Goal: Task Accomplishment & Management: Use online tool/utility

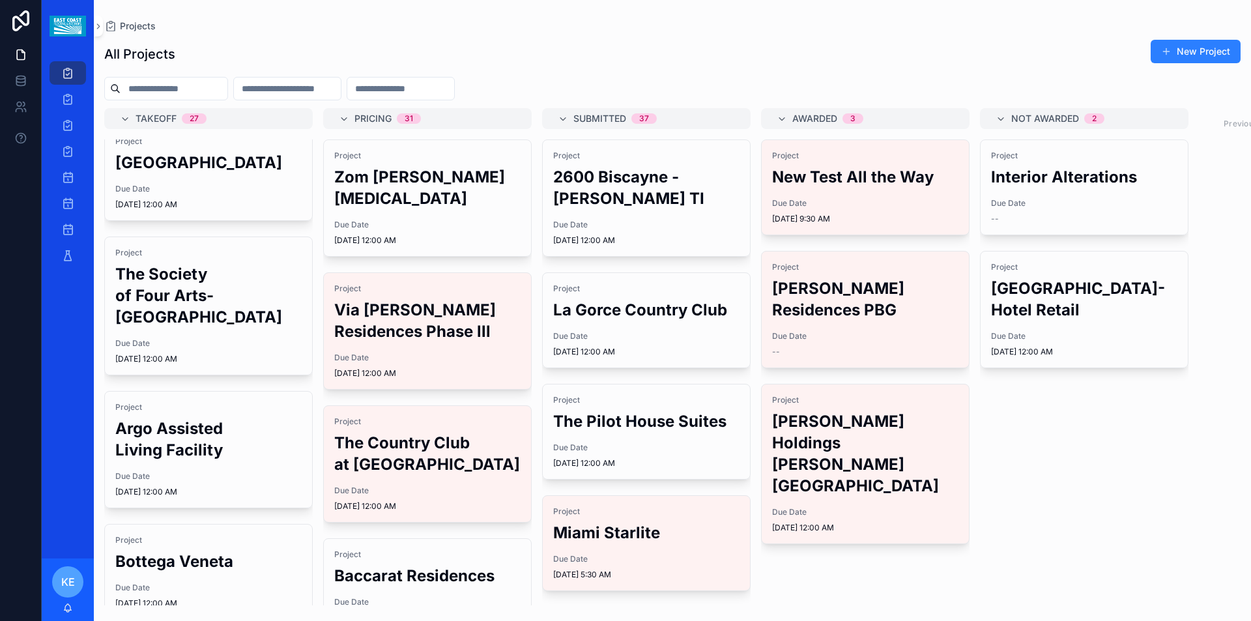
scroll to position [326, 0]
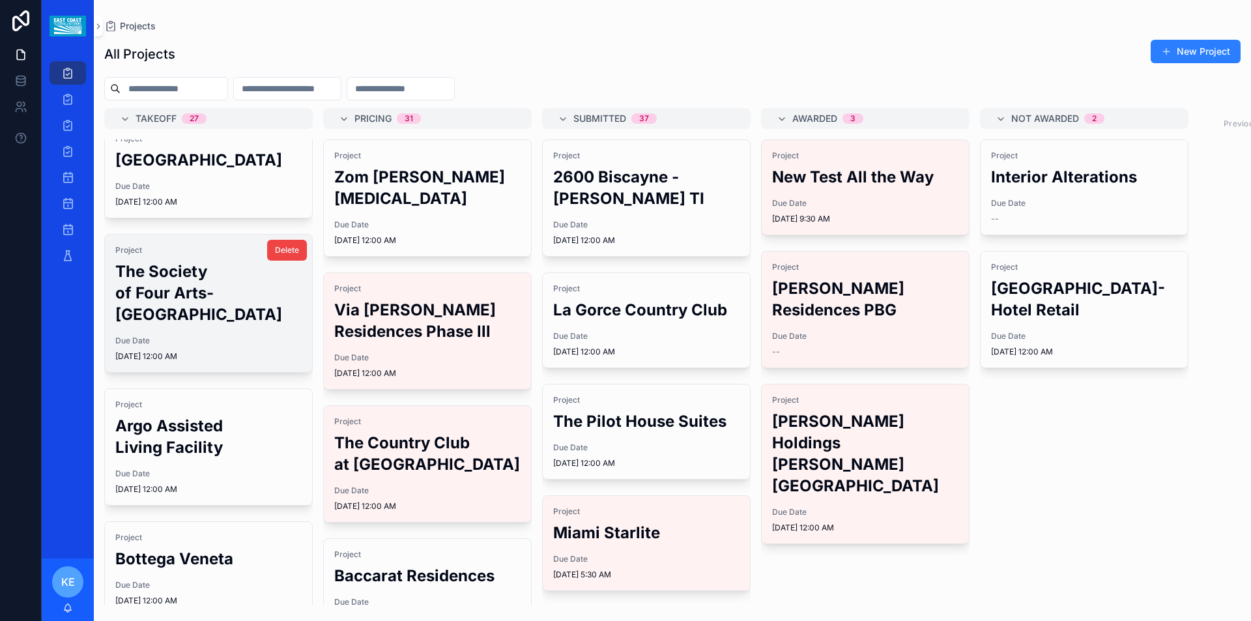
click at [168, 269] on h2 "The Society of Four Arts-[GEOGRAPHIC_DATA]" at bounding box center [208, 293] width 186 height 65
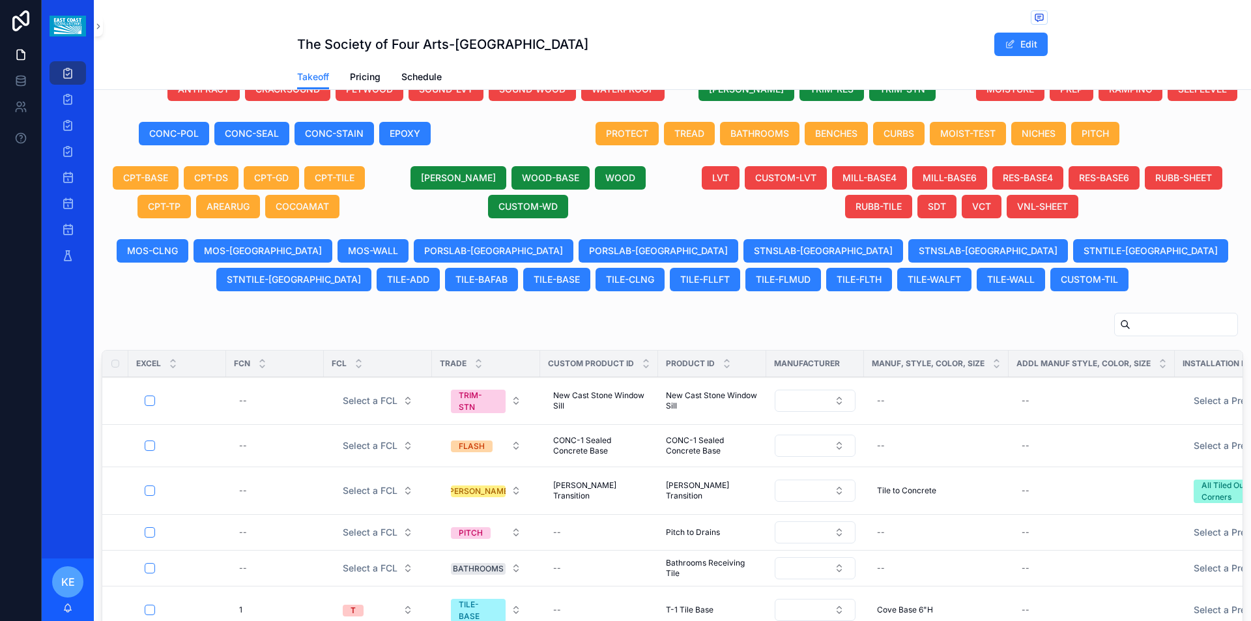
scroll to position [521, 0]
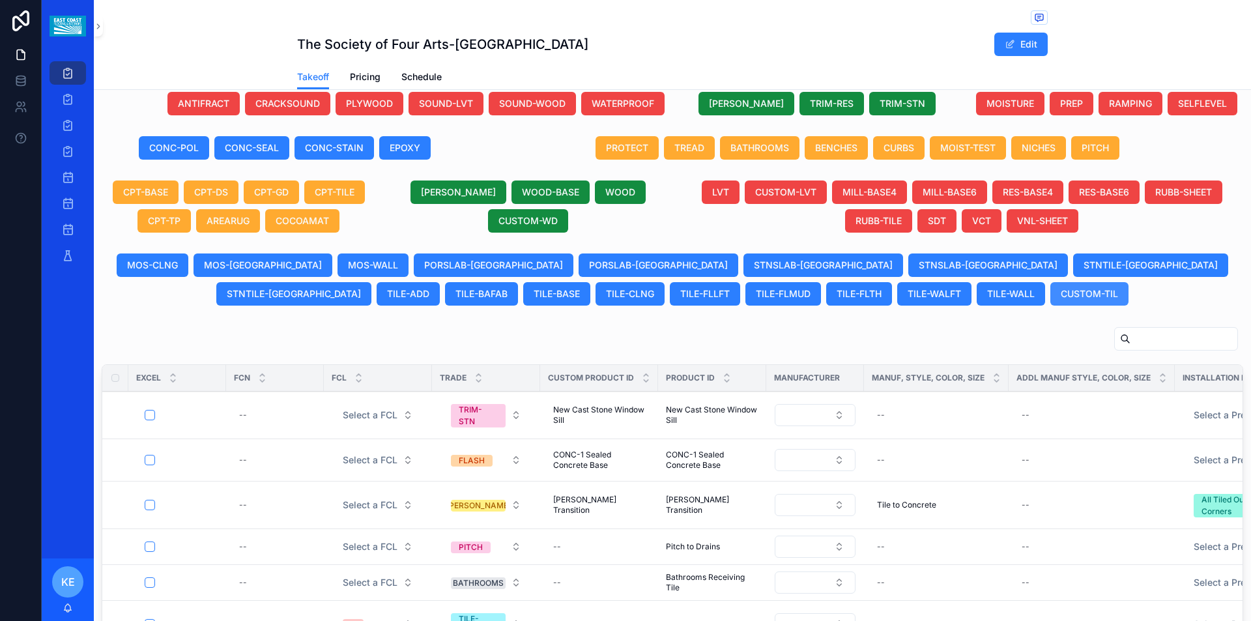
click at [1061, 293] on span "CUSTOM-TIL" at bounding box center [1089, 293] width 57 height 13
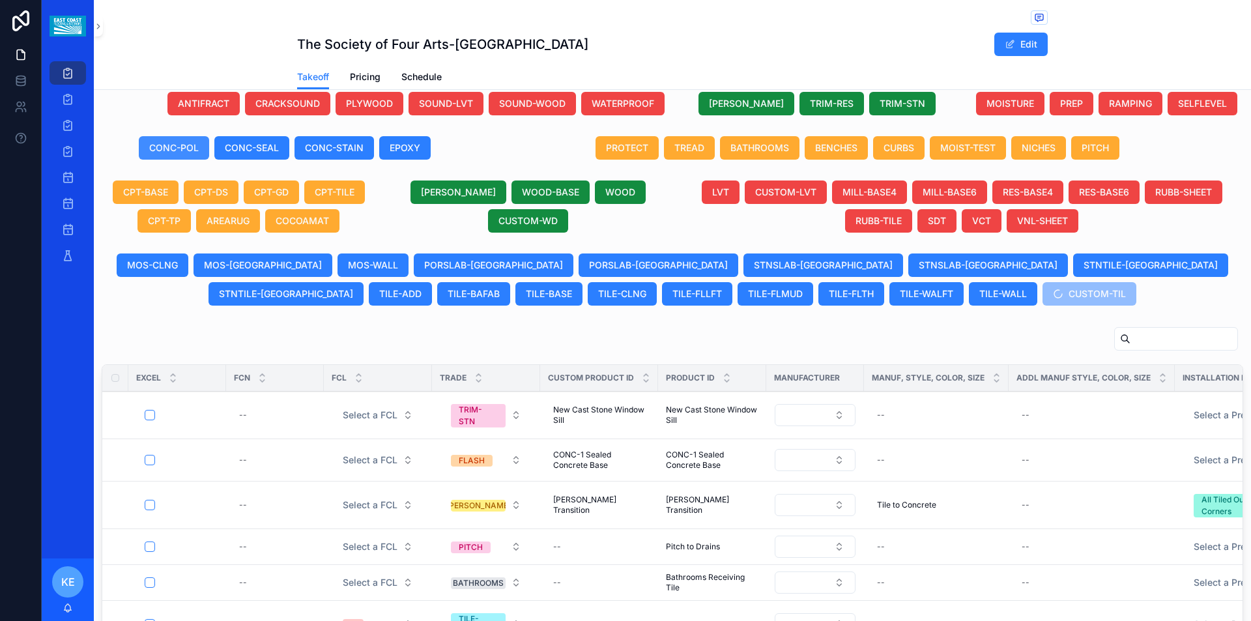
click at [175, 148] on span "CONC-POL" at bounding box center [174, 147] width 50 height 13
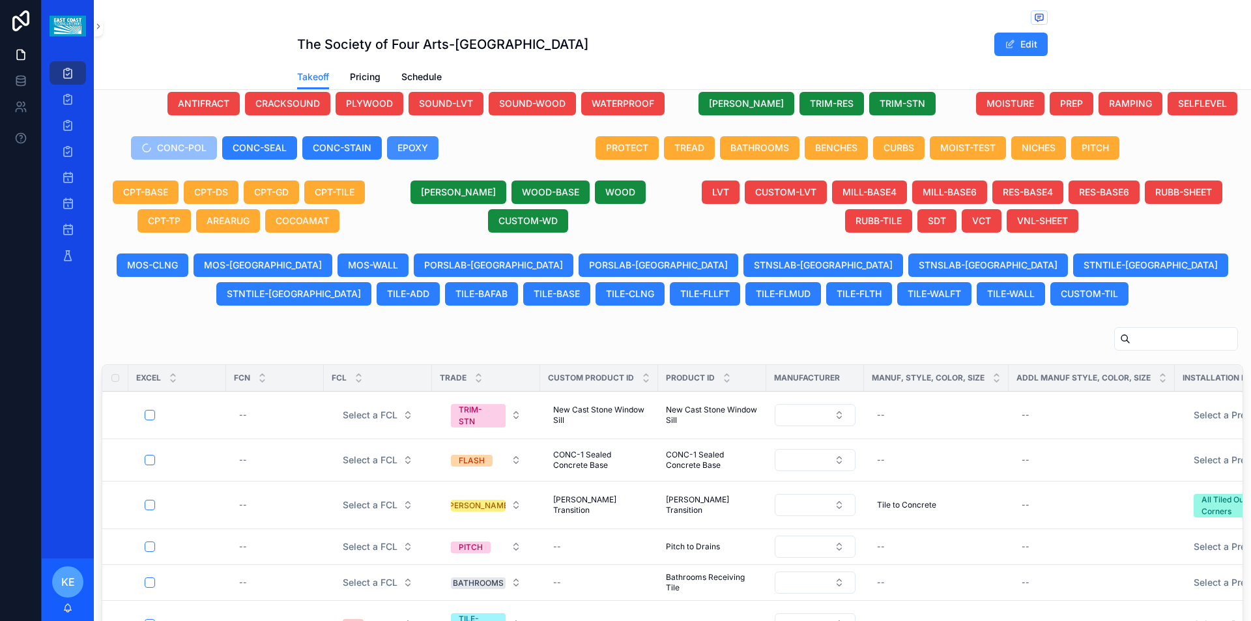
click at [418, 147] on span "EPOXY" at bounding box center [413, 147] width 31 height 13
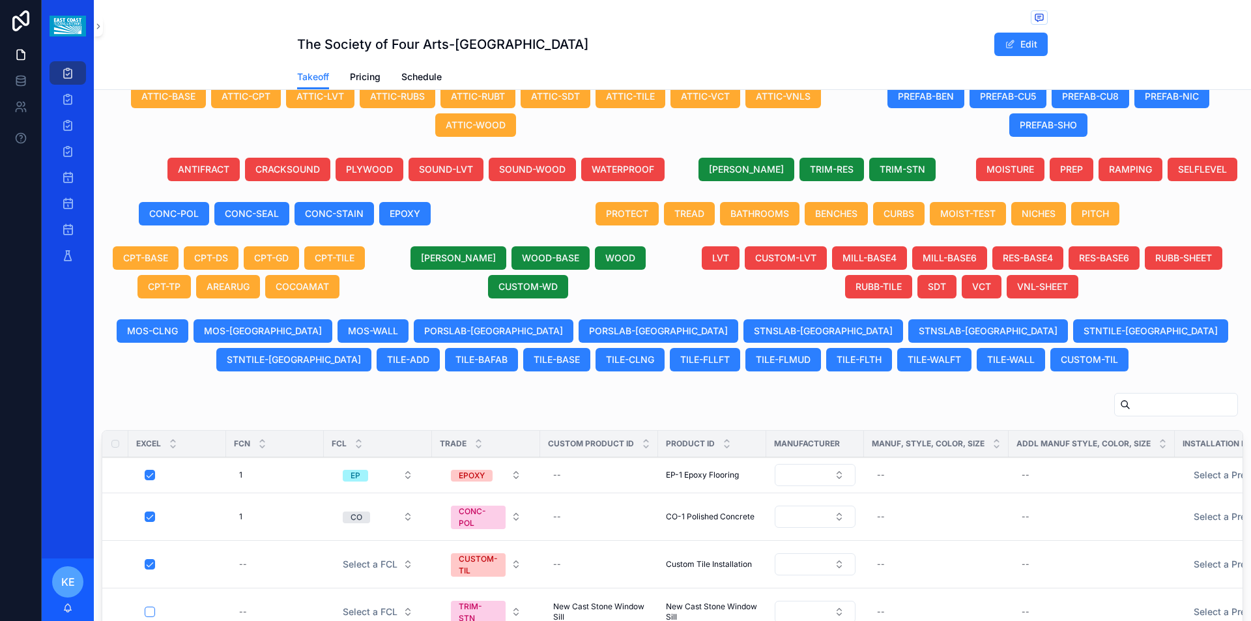
scroll to position [480, 0]
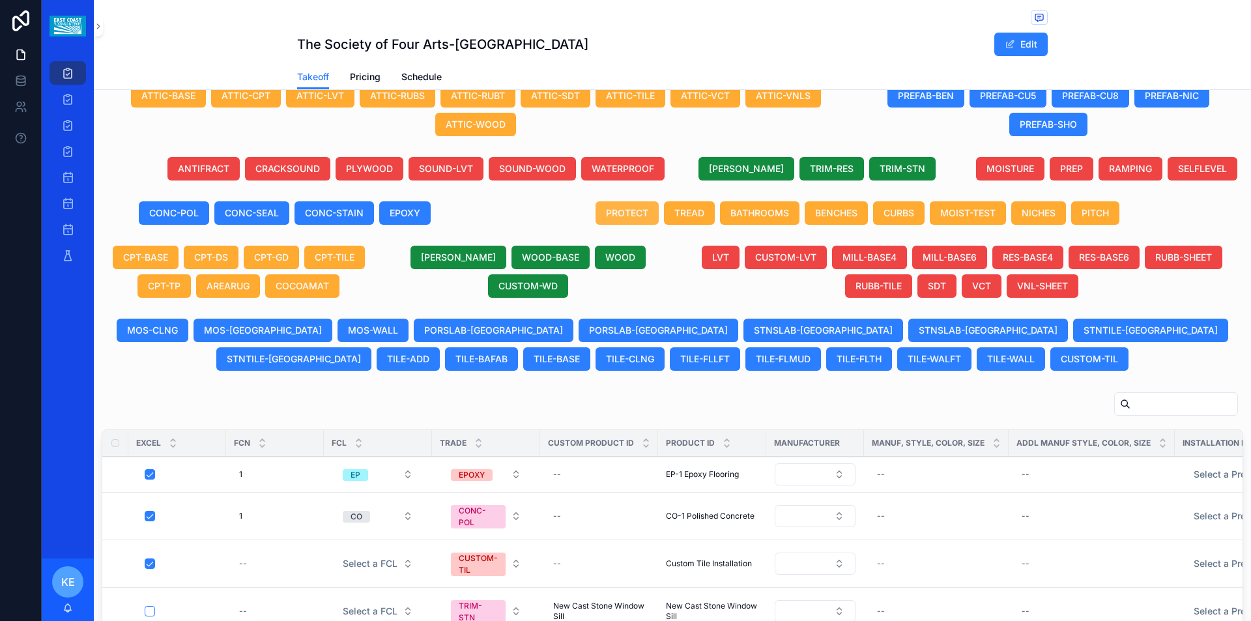
click at [626, 214] on span "PROTECT" at bounding box center [627, 213] width 42 height 13
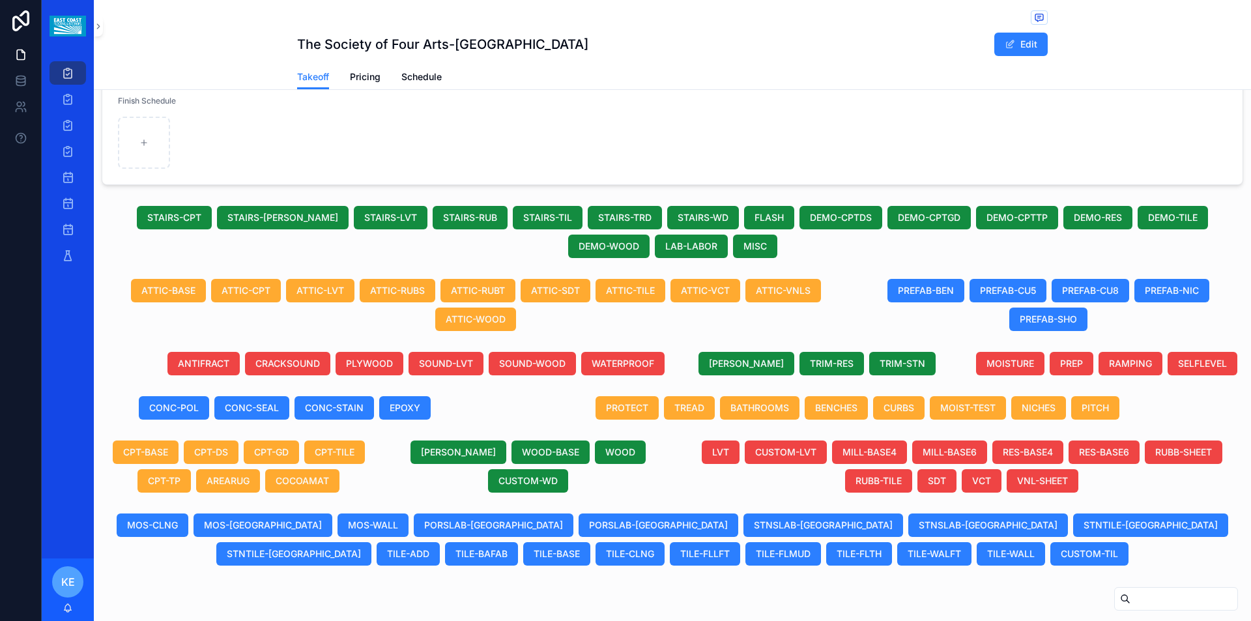
scroll to position [284, 0]
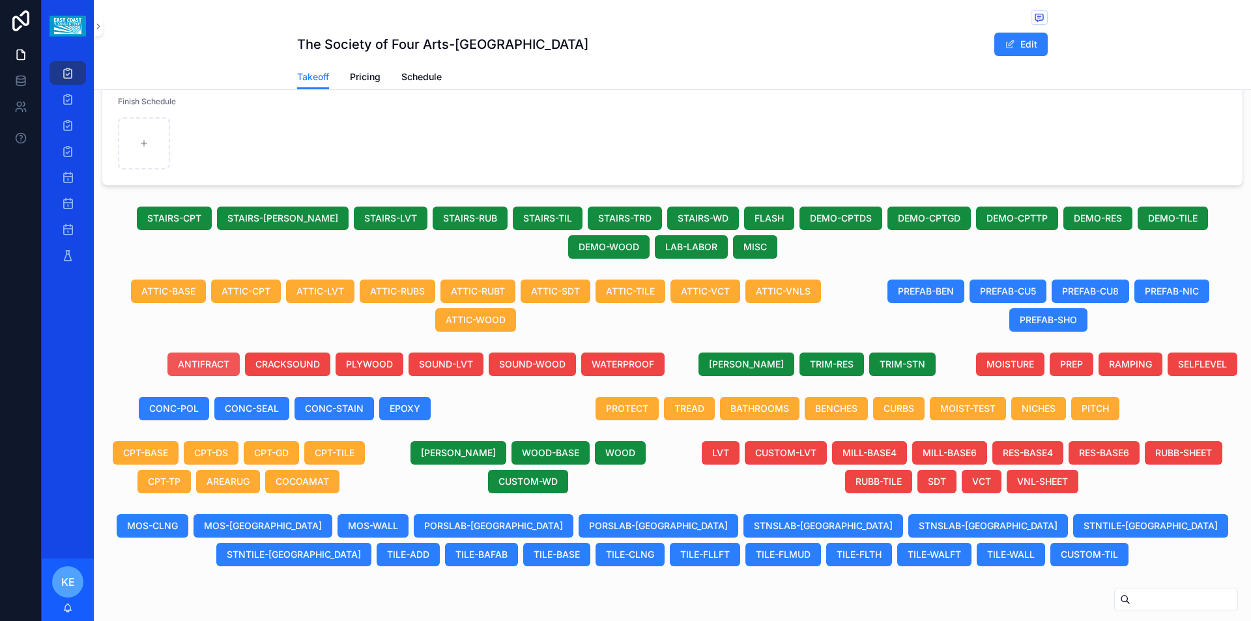
click at [196, 365] on span "ANTIFRACT" at bounding box center [203, 364] width 51 height 13
click at [446, 361] on span "SOUND-LVT" at bounding box center [446, 364] width 54 height 13
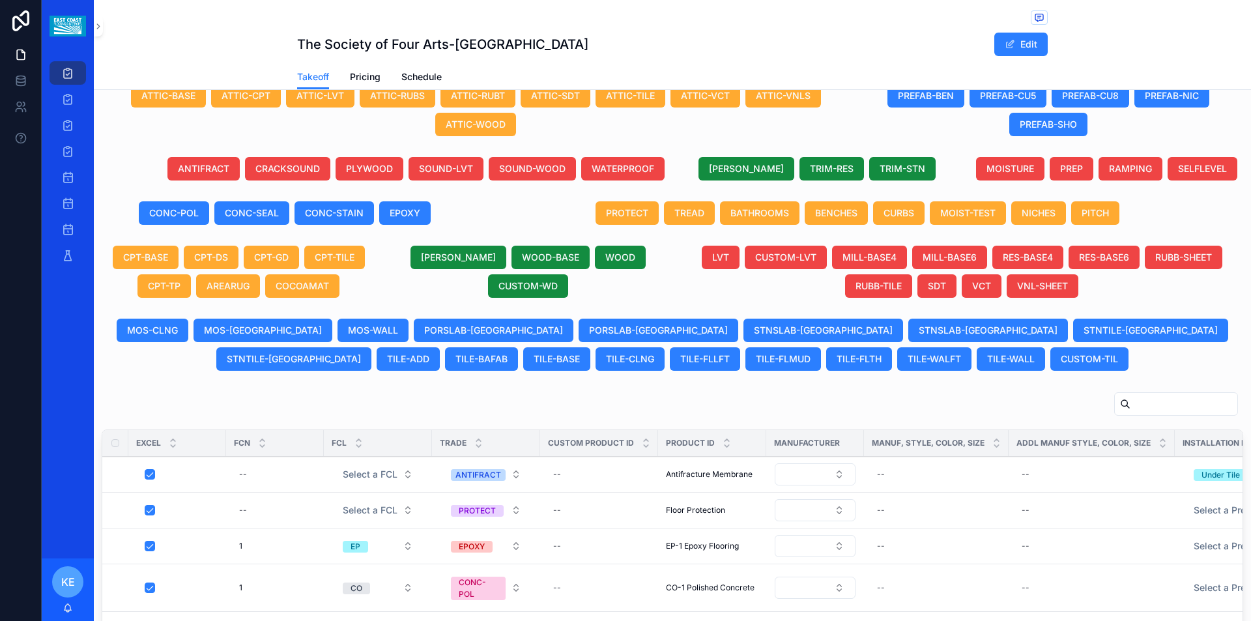
drag, startPoint x: 457, startPoint y: 168, endPoint x: 511, endPoint y: 186, distance: 57.1
click at [456, 167] on span "SOUND-LVT" at bounding box center [446, 168] width 54 height 13
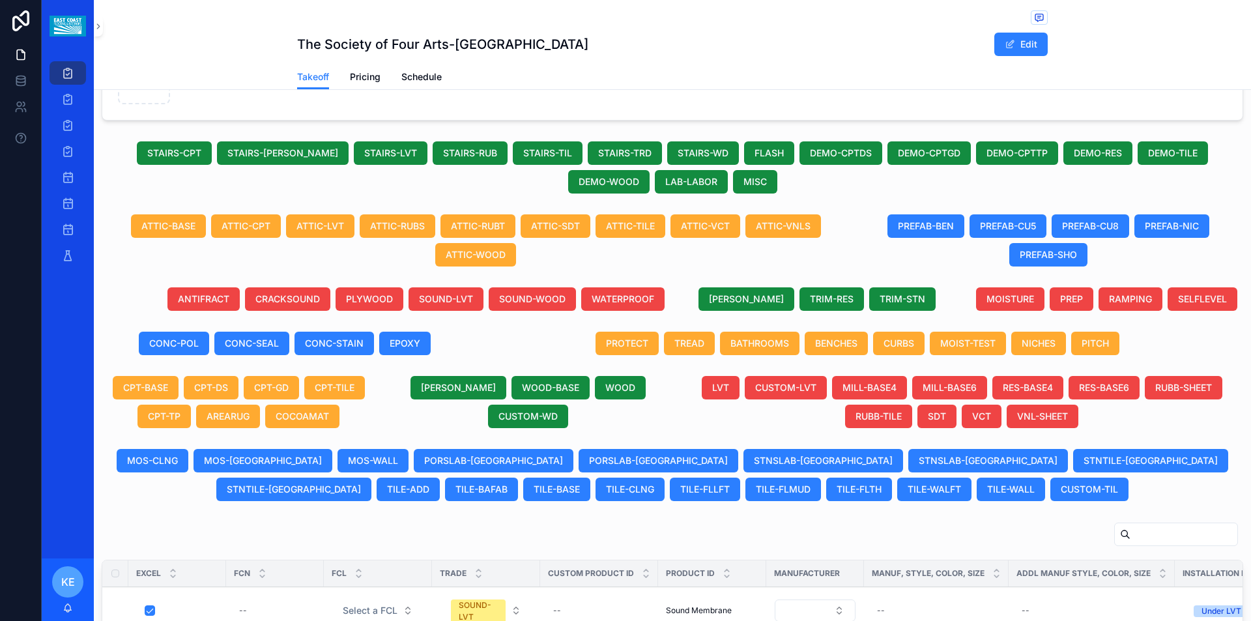
scroll to position [415, 0]
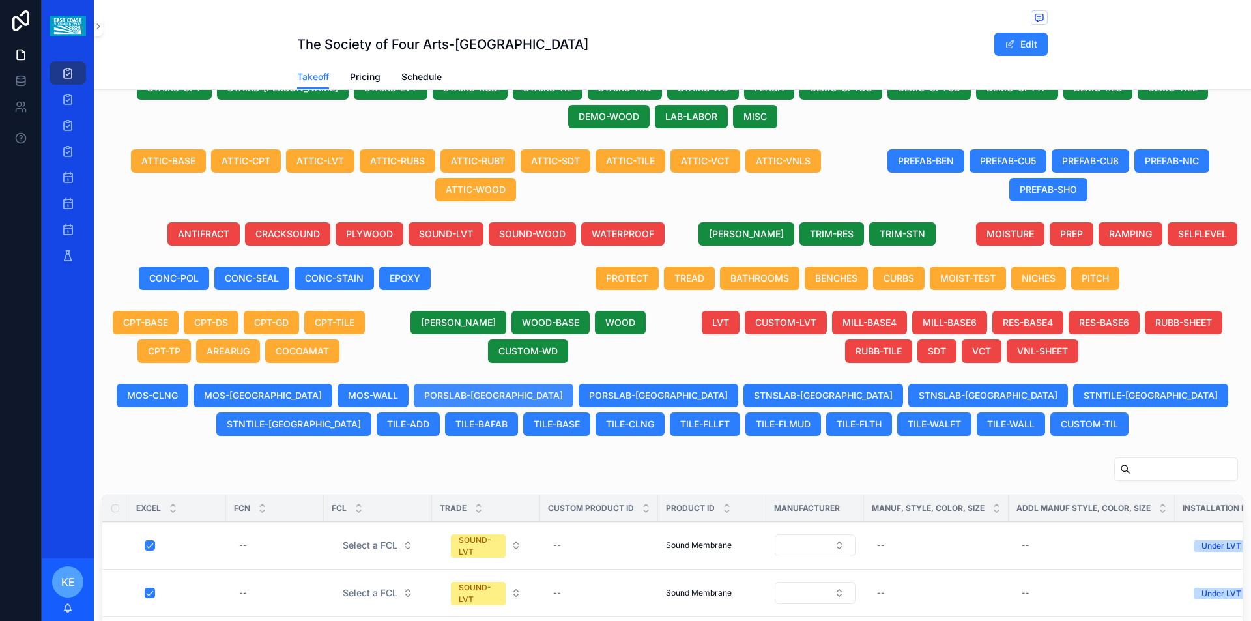
click at [424, 395] on span "PORSLAB-[GEOGRAPHIC_DATA]" at bounding box center [493, 395] width 139 height 13
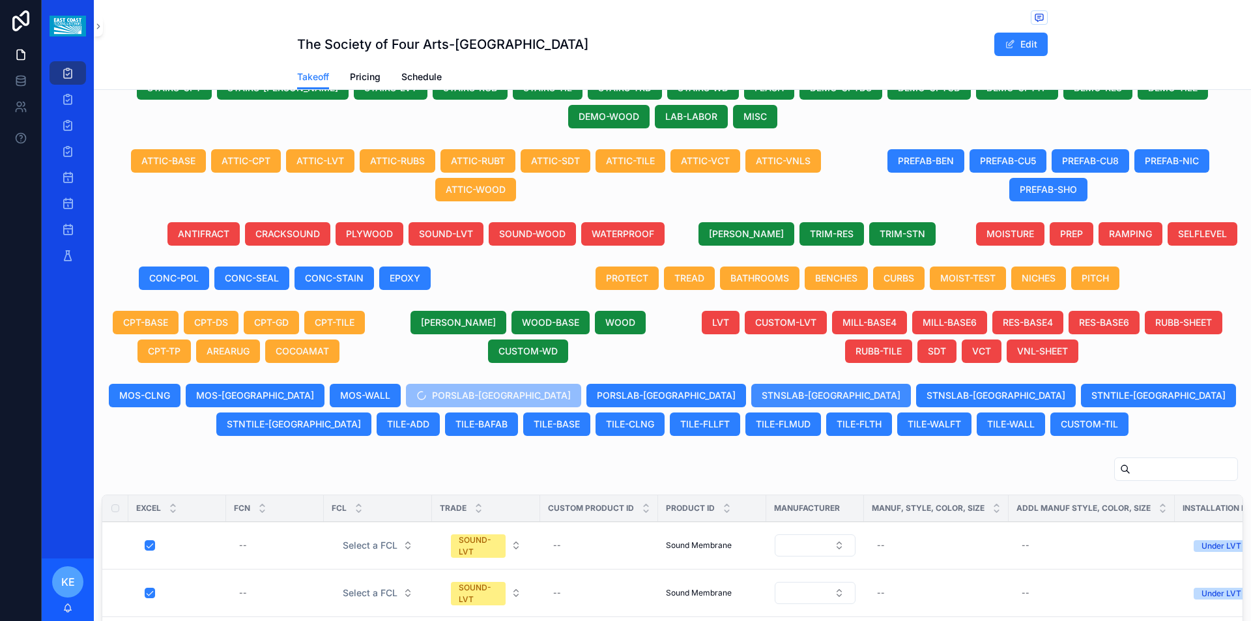
click at [762, 396] on span "STNSLAB-[GEOGRAPHIC_DATA]" at bounding box center [831, 395] width 139 height 13
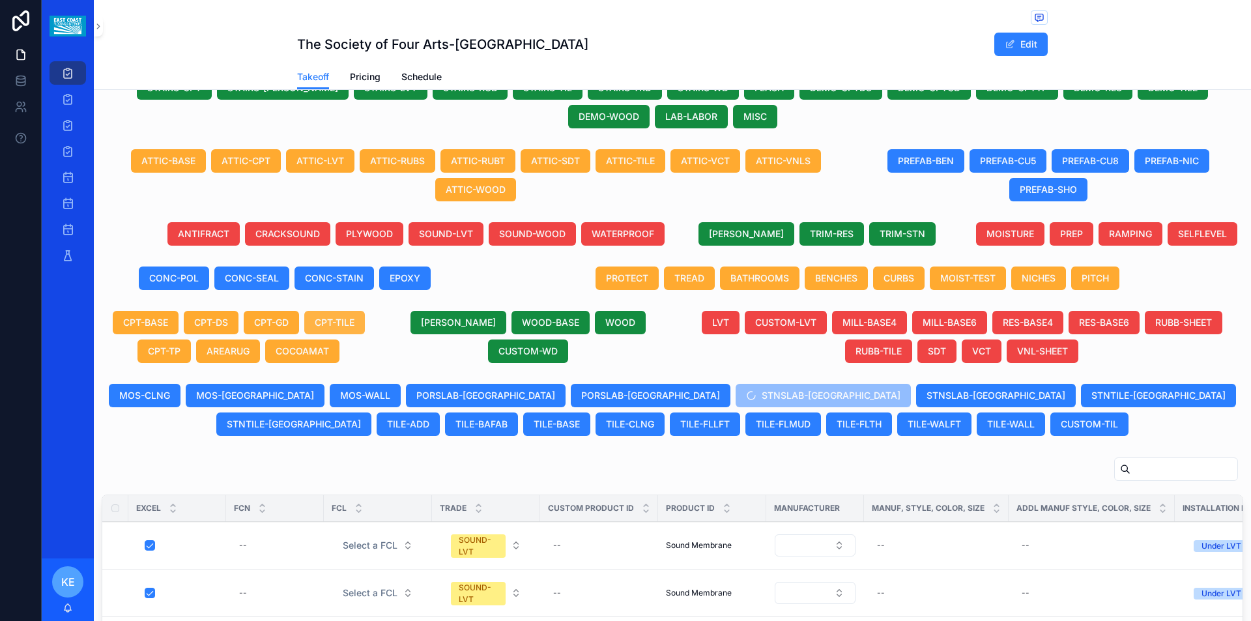
click at [349, 315] on button "CPT-TILE" at bounding box center [334, 322] width 61 height 23
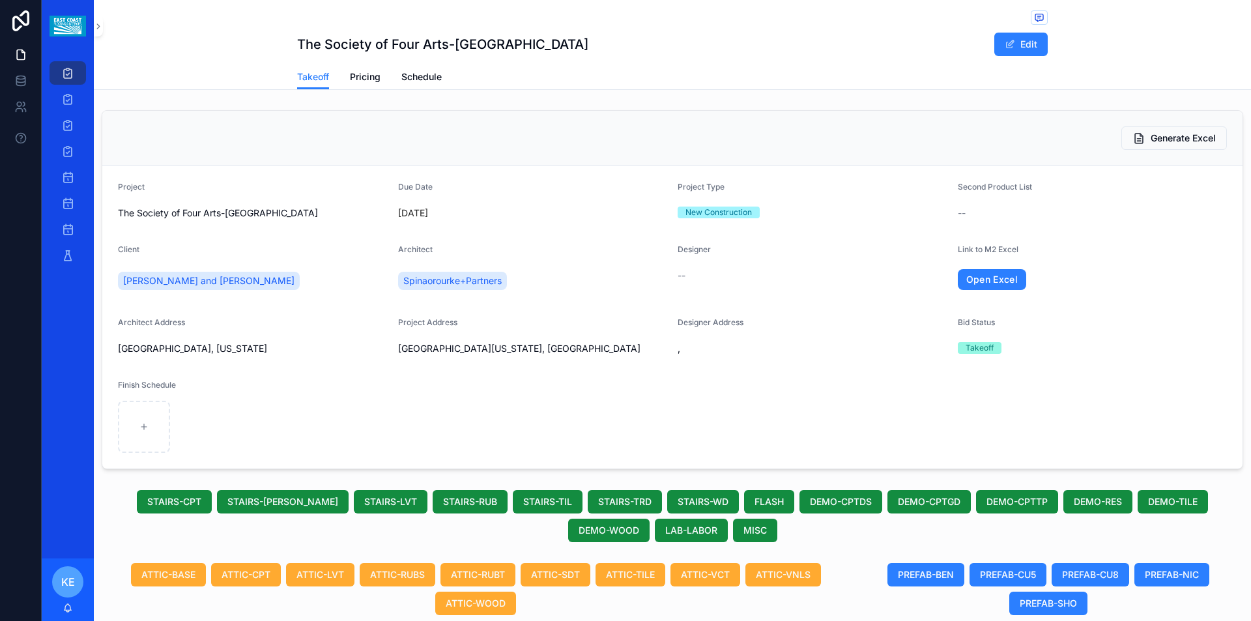
scroll to position [0, 0]
click at [1180, 139] on span "Generate Excel" at bounding box center [1183, 138] width 65 height 13
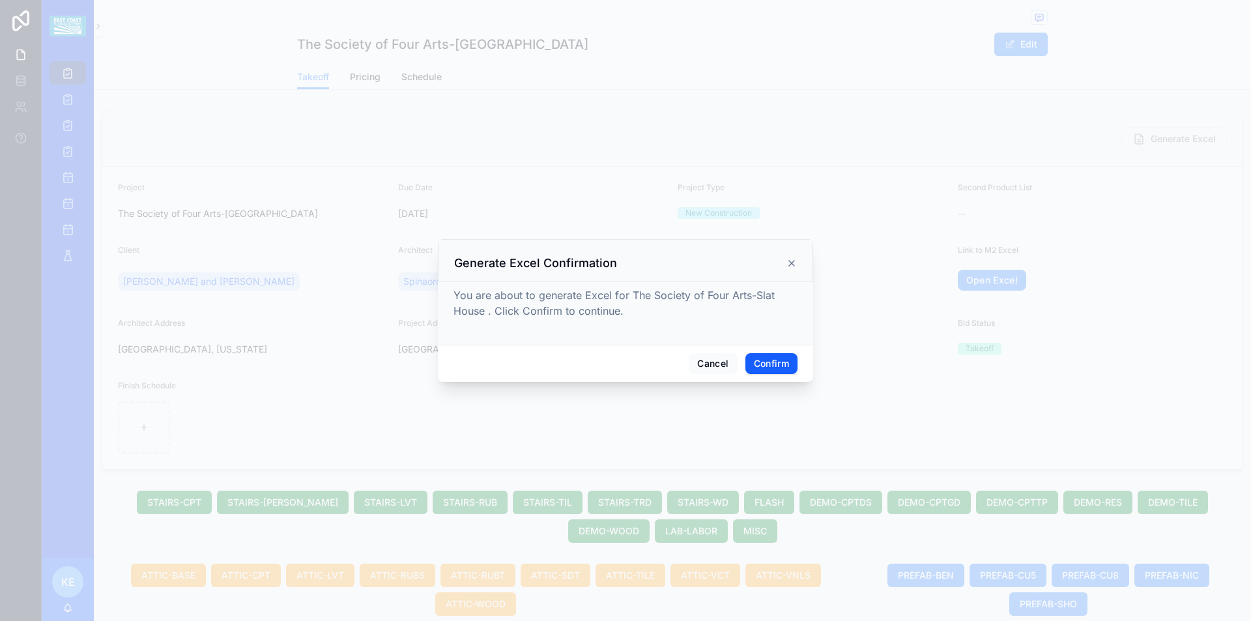
click at [779, 361] on button "Confirm" at bounding box center [772, 363] width 52 height 21
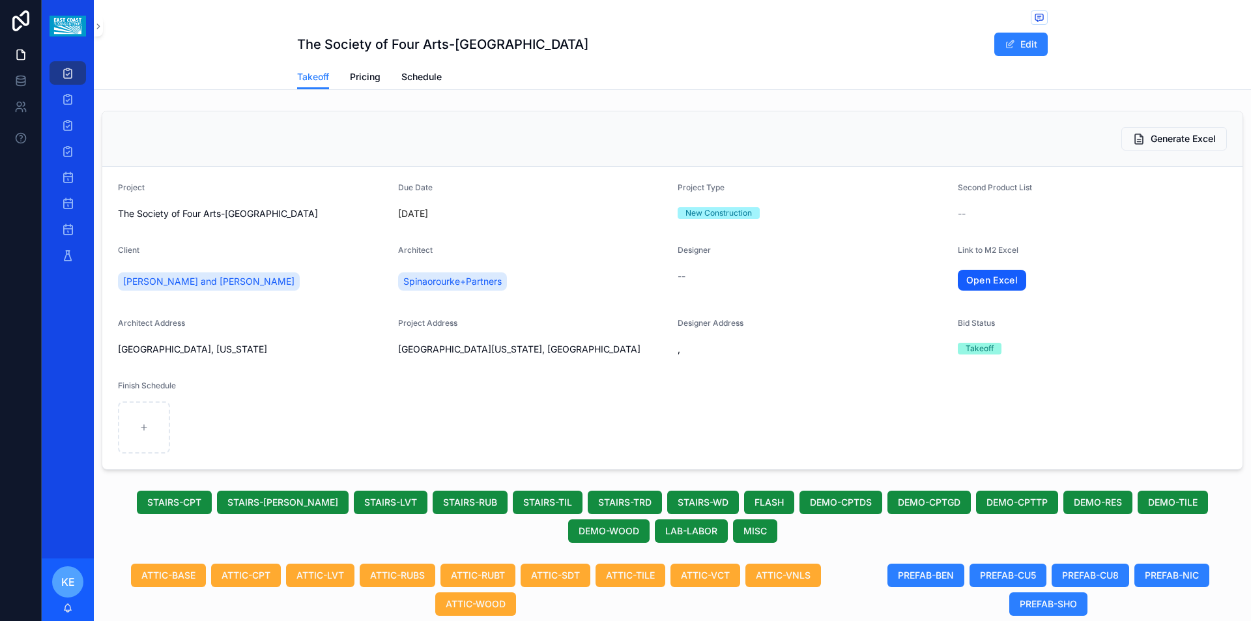
click at [998, 282] on link "Open Excel" at bounding box center [992, 280] width 69 height 21
